Goal: Task Accomplishment & Management: Manage account settings

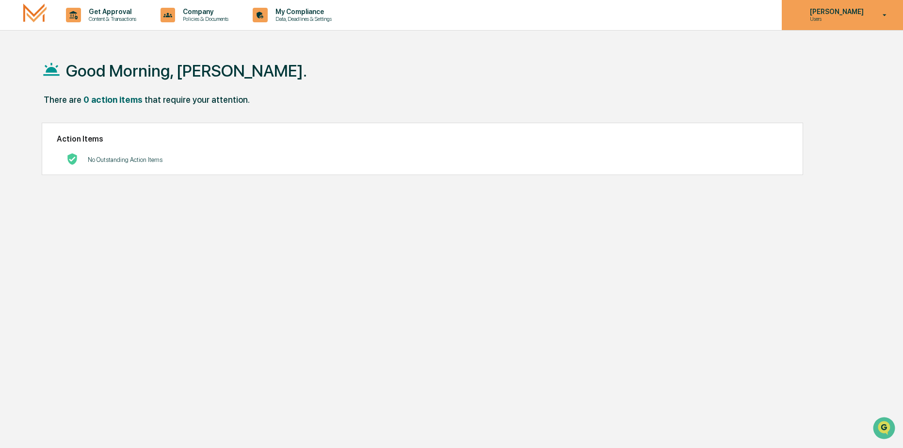
click at [851, 18] on p "Users" at bounding box center [835, 19] width 66 height 7
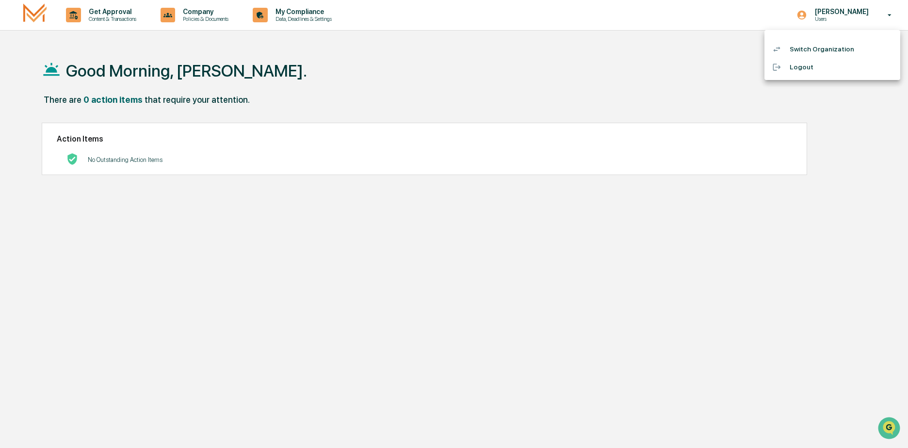
click at [807, 65] on li "Logout" at bounding box center [832, 67] width 136 height 18
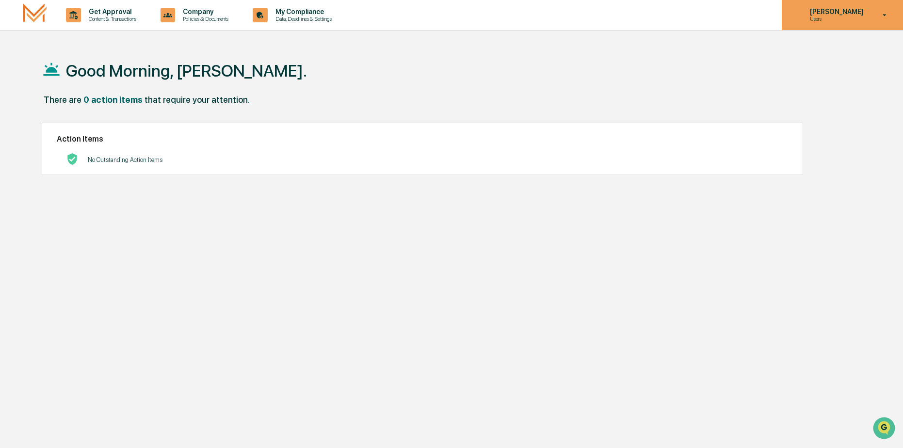
click at [847, 15] on p "[PERSON_NAME]" at bounding box center [835, 12] width 66 height 8
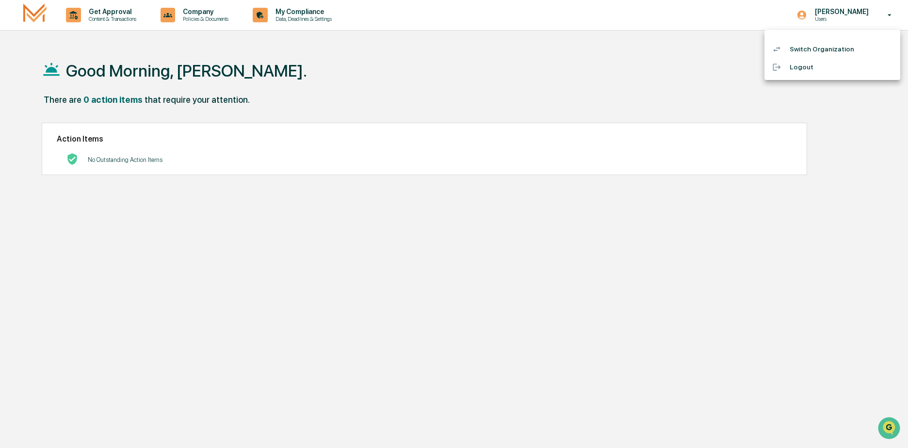
click at [808, 67] on li "Logout" at bounding box center [832, 67] width 136 height 18
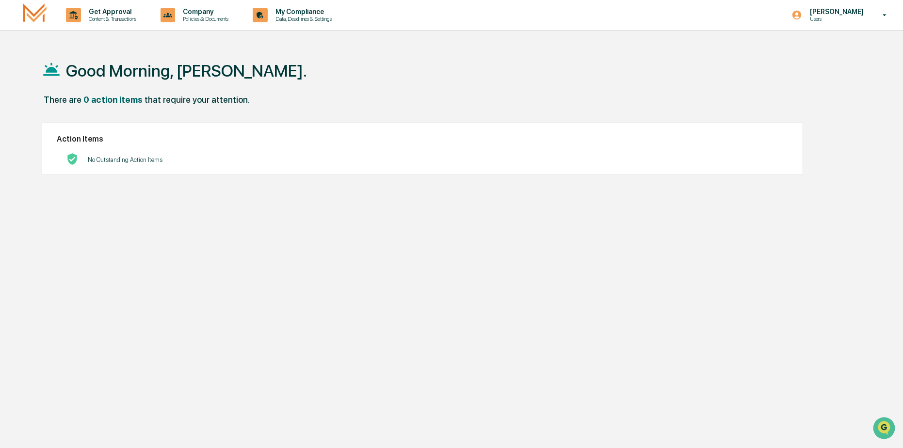
click at [842, 15] on p "[PERSON_NAME]" at bounding box center [835, 12] width 66 height 8
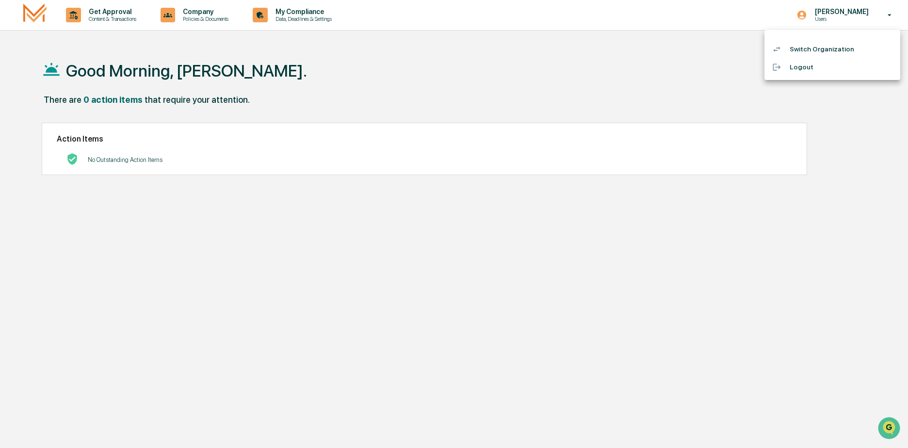
click at [818, 51] on li "Switch Organization" at bounding box center [832, 49] width 136 height 18
